Goal: Task Accomplishment & Management: Manage account settings

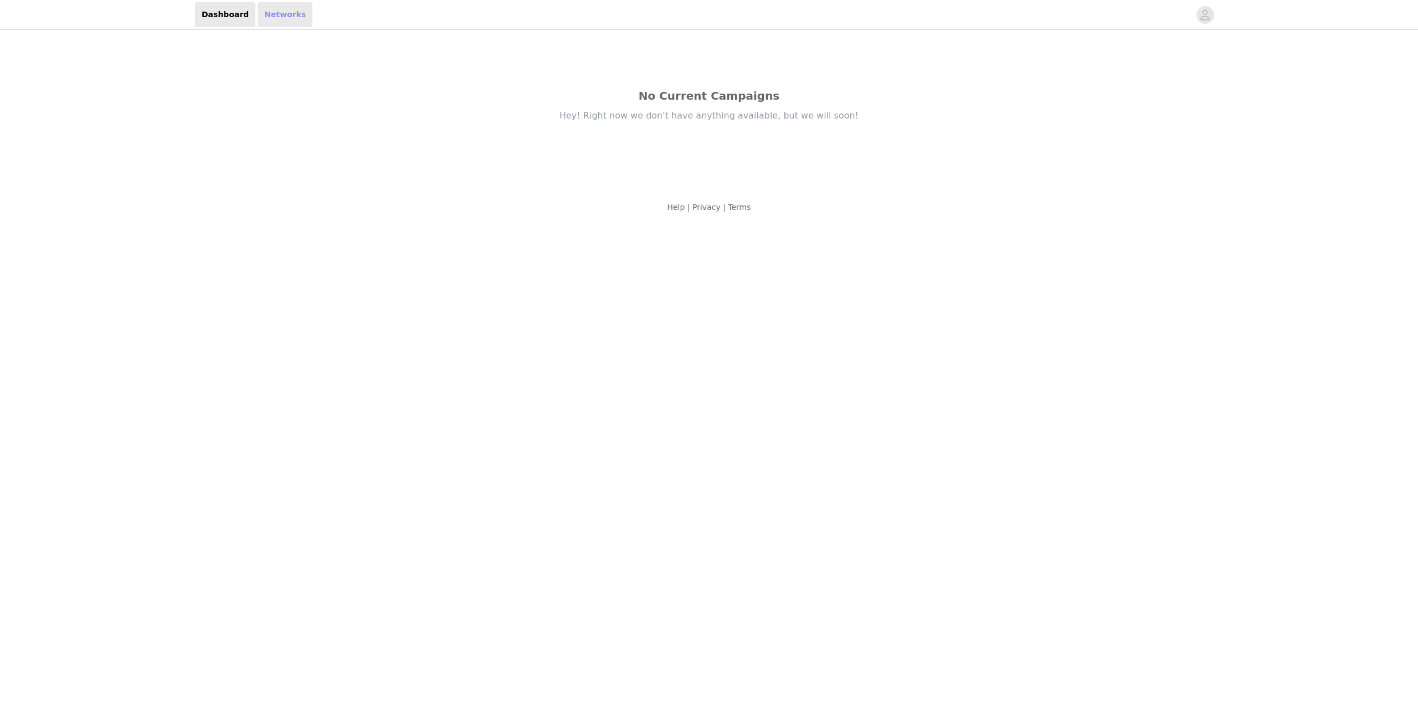
click at [271, 19] on link "Networks" at bounding box center [285, 14] width 55 height 25
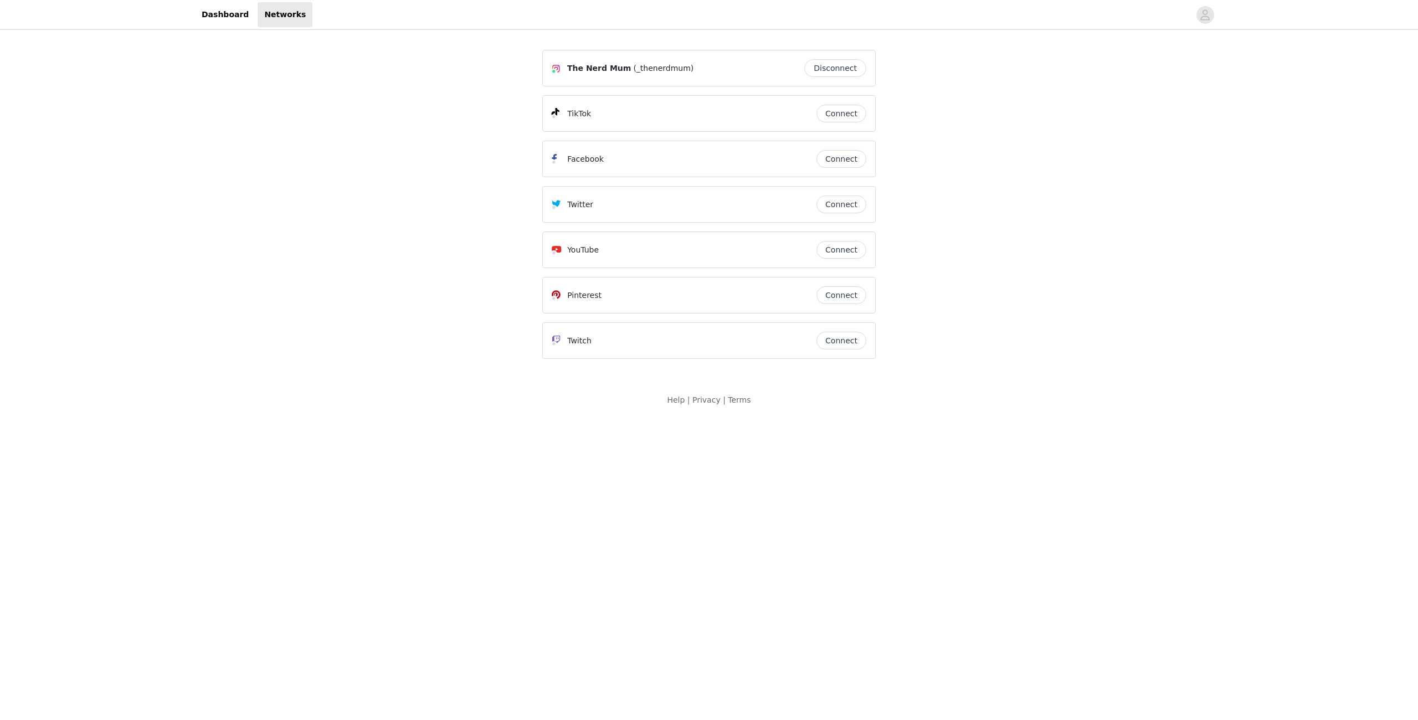
click at [851, 74] on button "Disconnect" at bounding box center [835, 68] width 62 height 18
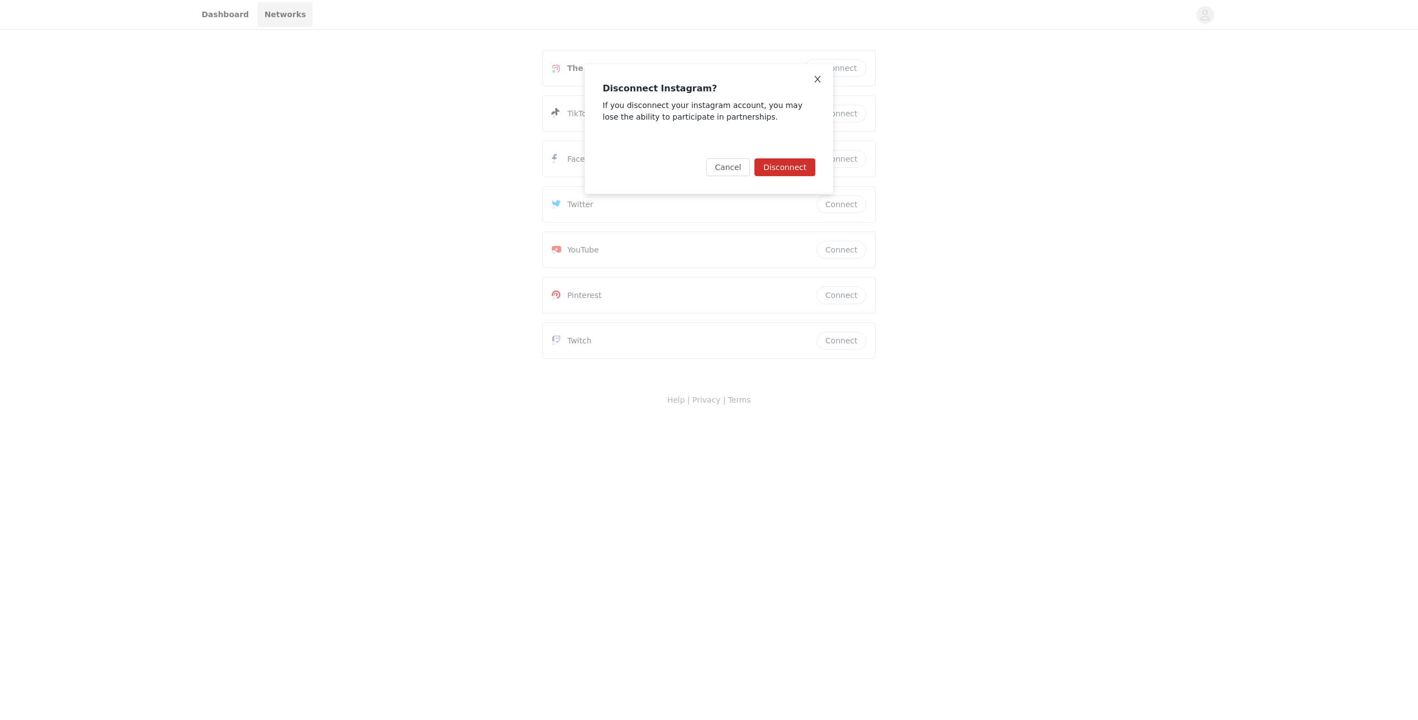
click at [821, 79] on icon "icon: close" at bounding box center [817, 79] width 9 height 9
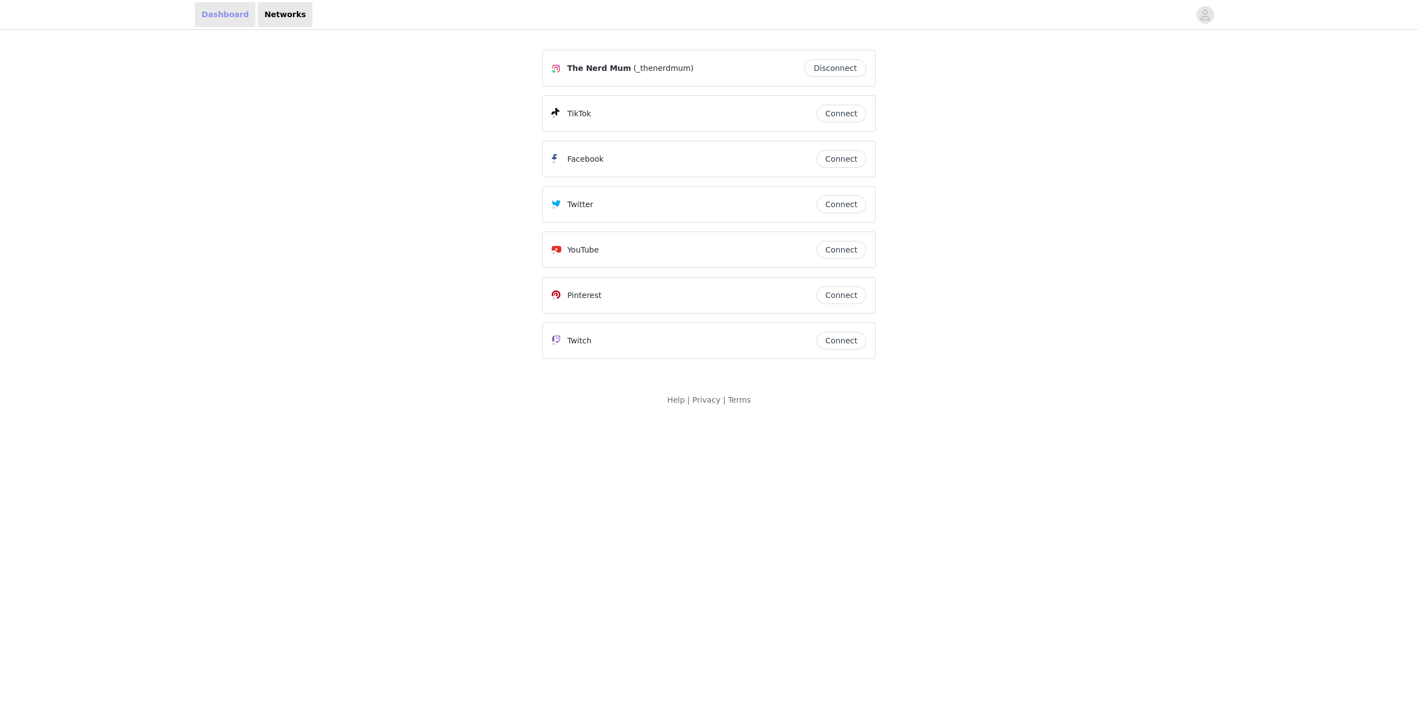
click at [238, 23] on link "Dashboard" at bounding box center [225, 14] width 60 height 25
